Goal: Task Accomplishment & Management: Complete application form

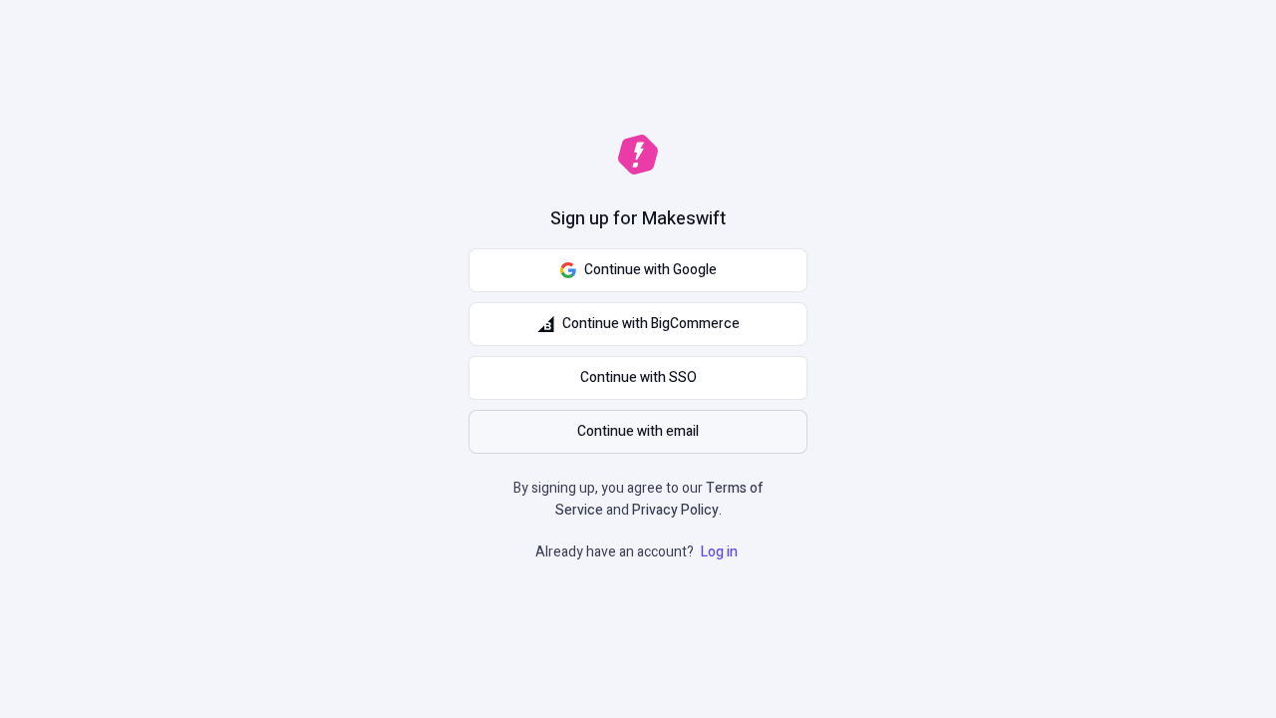
click at [638, 432] on span "Continue with email" at bounding box center [638, 432] width 122 height 22
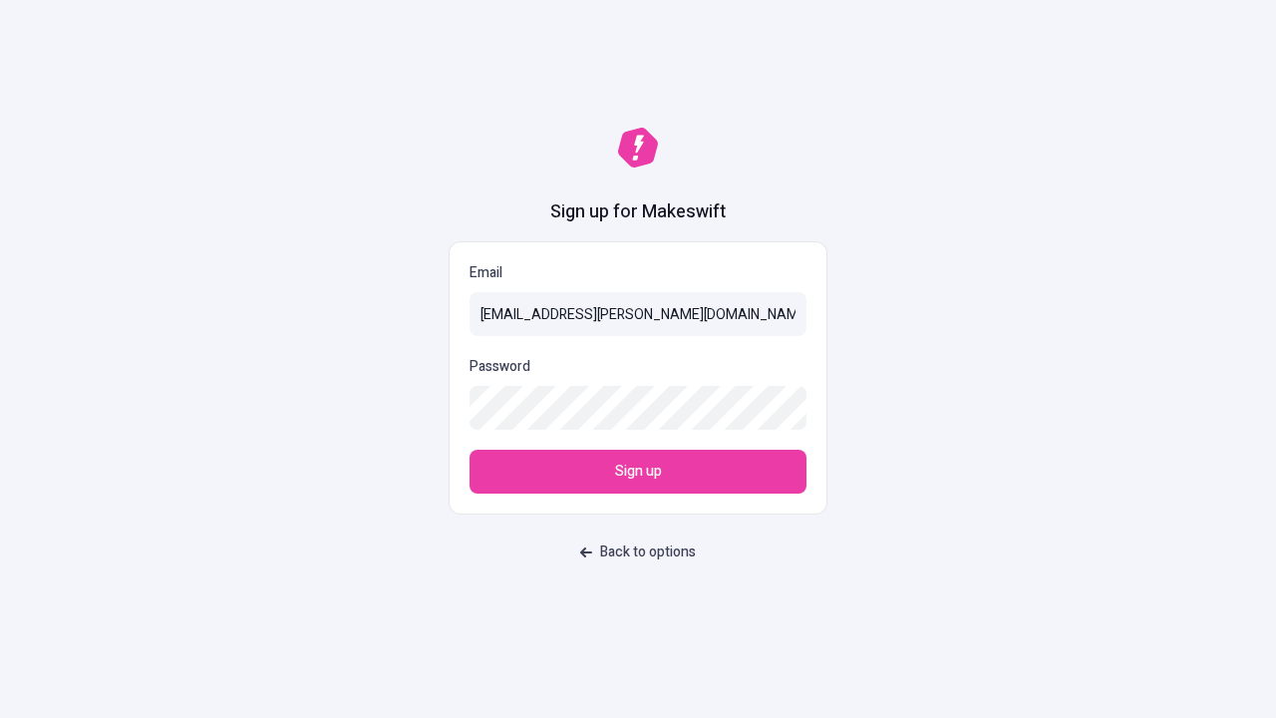
type input "[EMAIL_ADDRESS][PERSON_NAME][DOMAIN_NAME]"
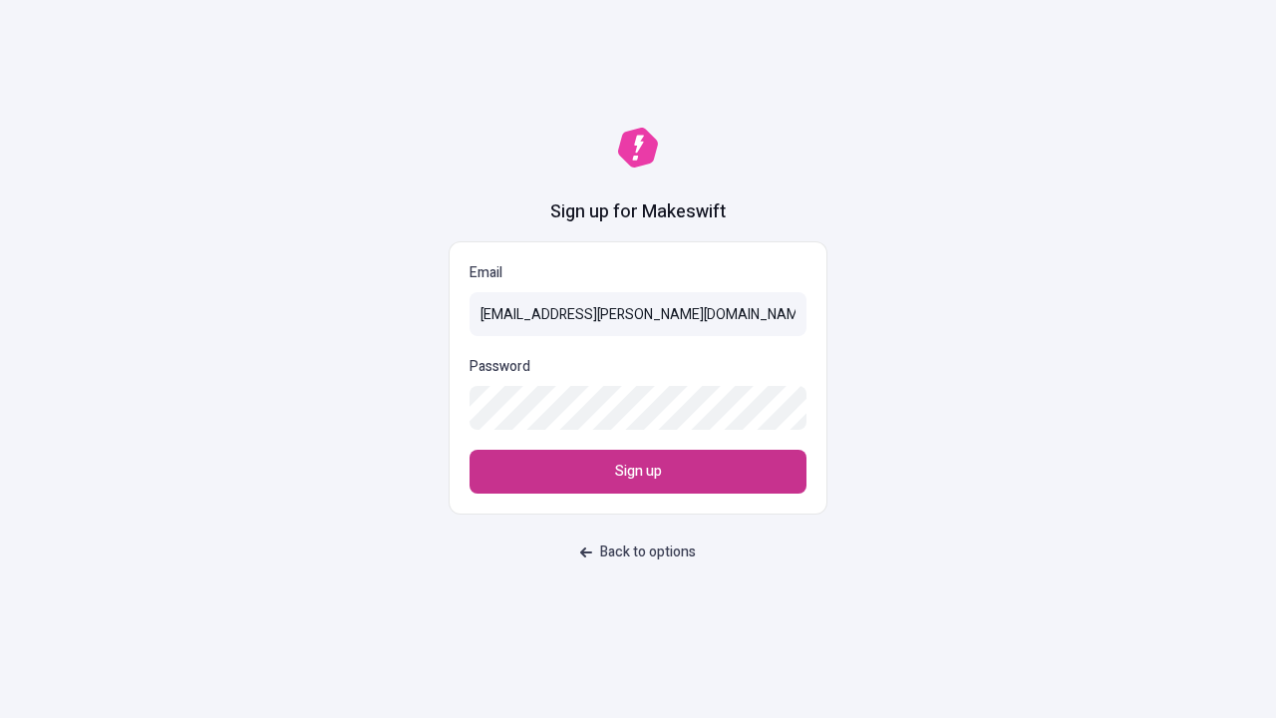
click at [638, 472] on span "Sign up" at bounding box center [638, 472] width 47 height 22
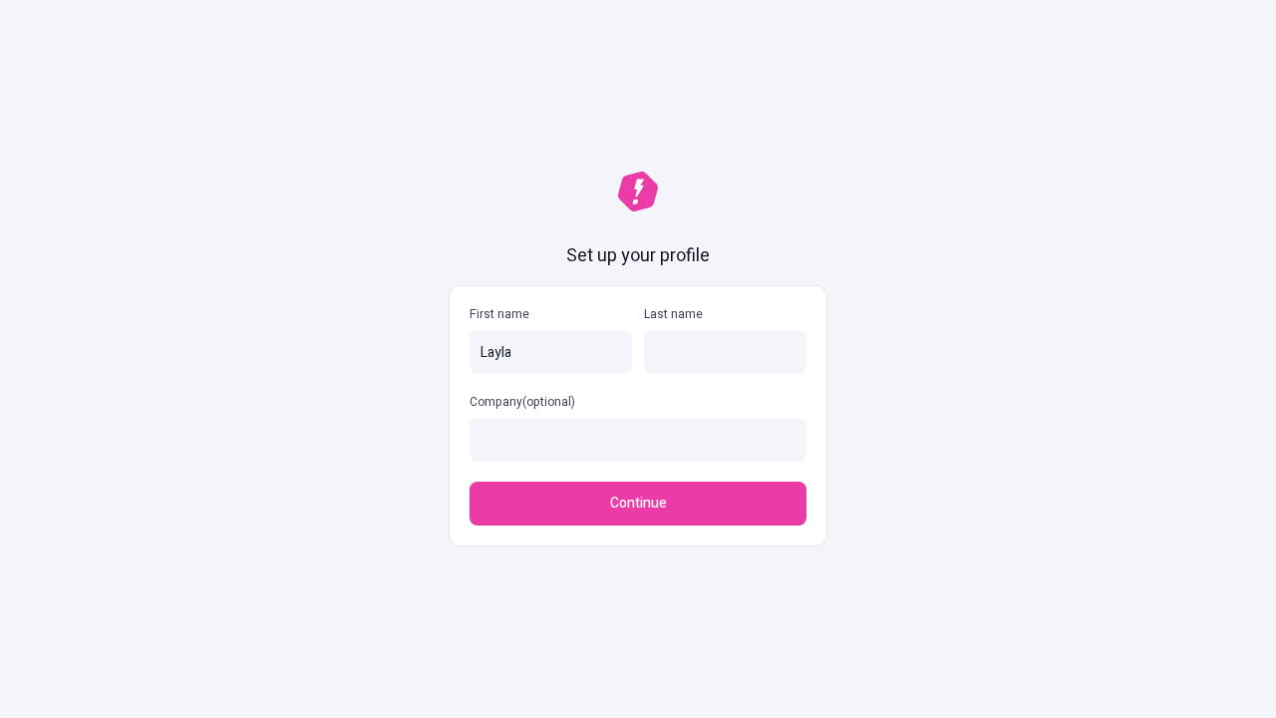
type input "Layla"
type input "Legros-Huels"
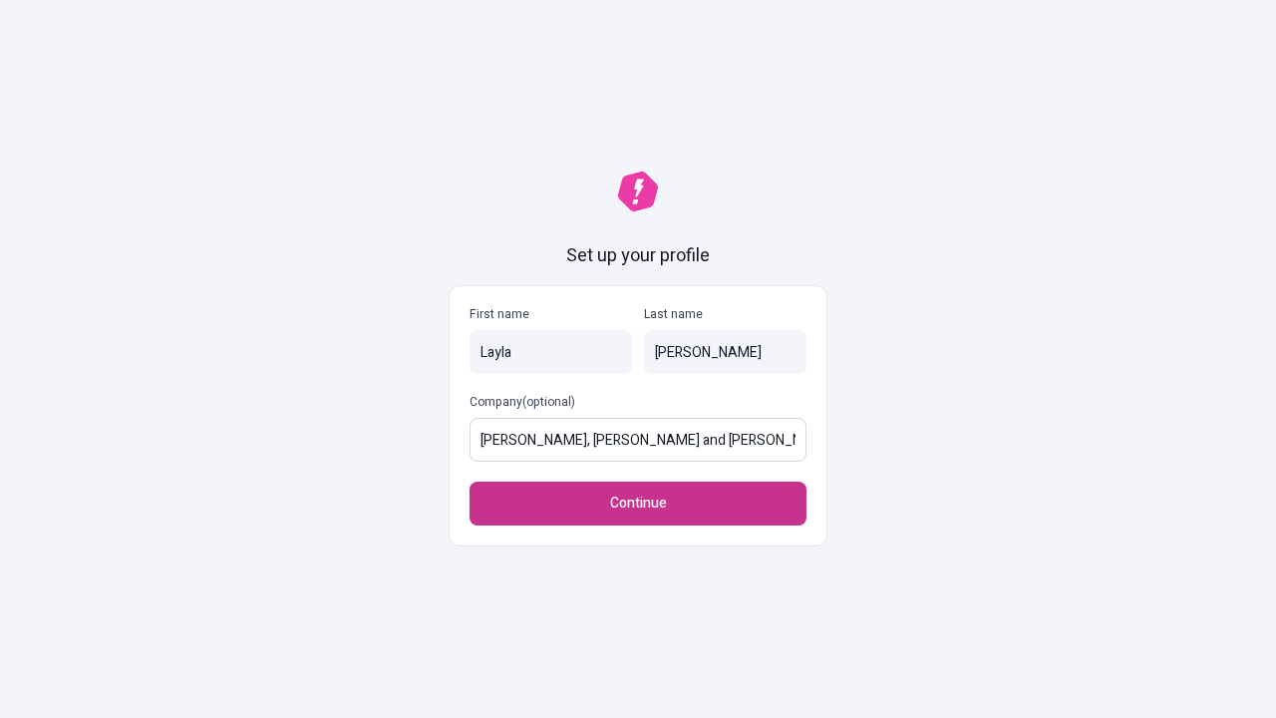
type input "Ondricka, Witting and Walter"
click at [638, 493] on span "Continue" at bounding box center [638, 504] width 57 height 22
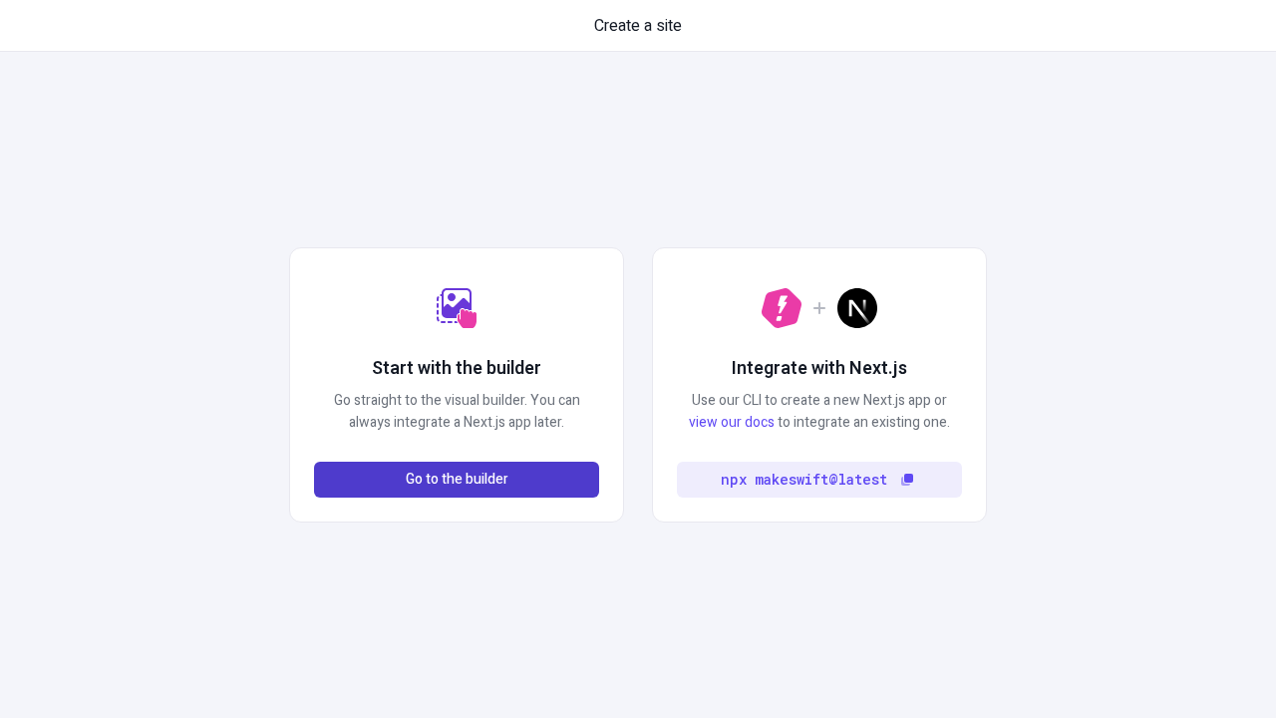
click at [457, 480] on span "Go to the builder" at bounding box center [457, 480] width 103 height 22
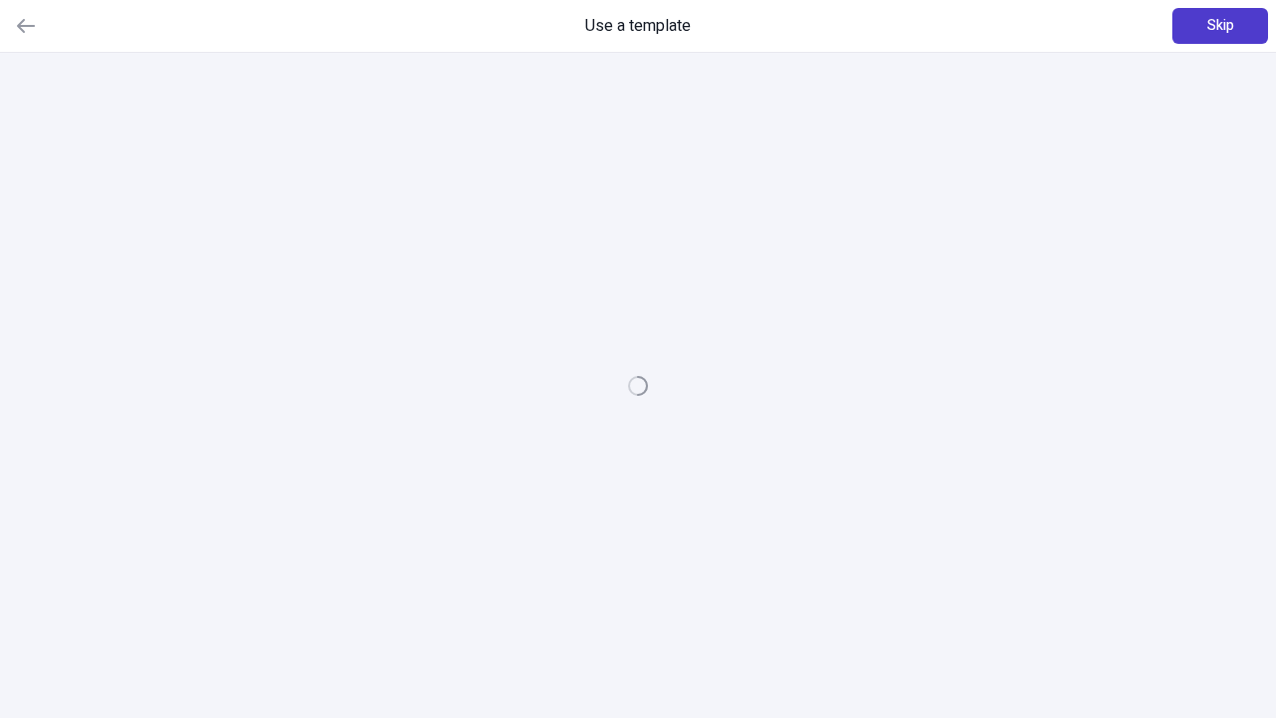
click at [1220, 26] on span "Skip" at bounding box center [1220, 26] width 27 height 22
